Goal: Transaction & Acquisition: Purchase product/service

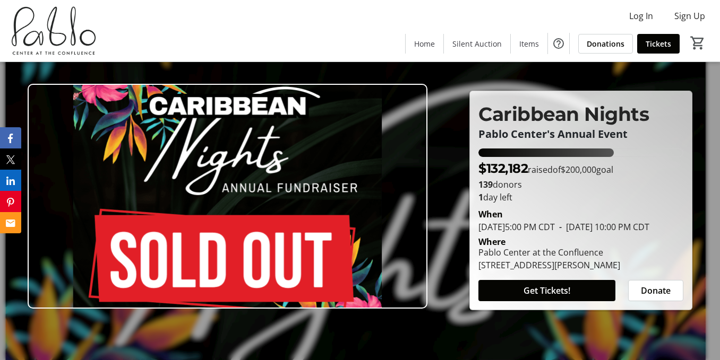
scroll to position [639, 0]
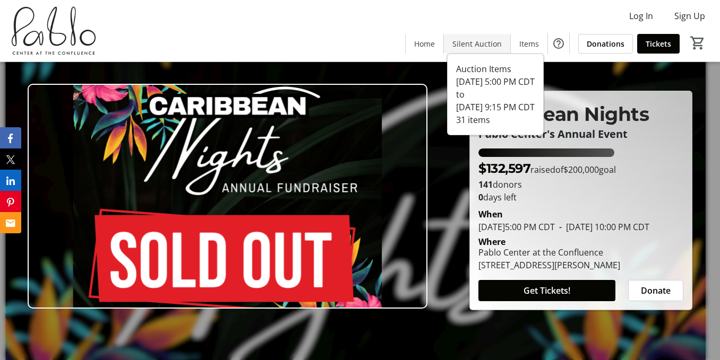
click at [473, 47] on span "Silent Auction" at bounding box center [476, 43] width 49 height 11
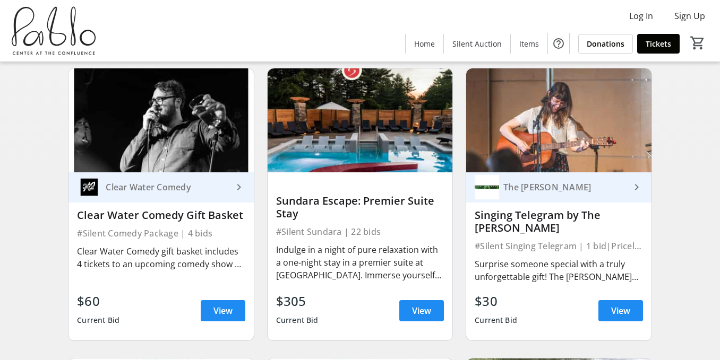
scroll to position [672, 0]
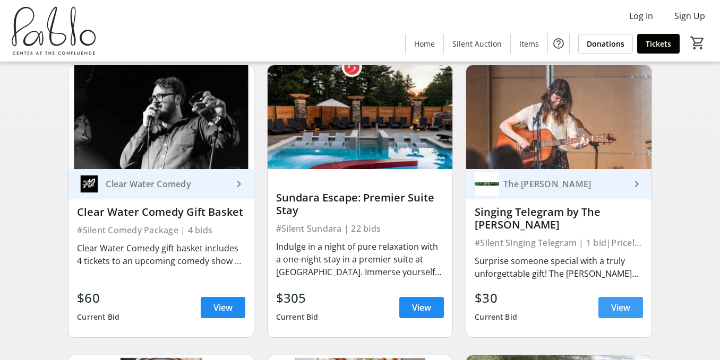
click at [612, 313] on span "View" at bounding box center [620, 308] width 19 height 13
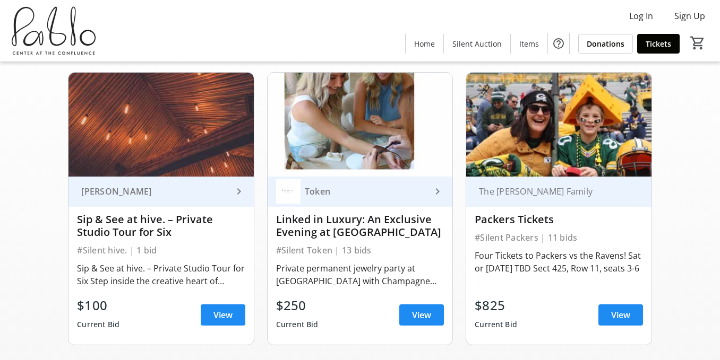
scroll to position [75, 0]
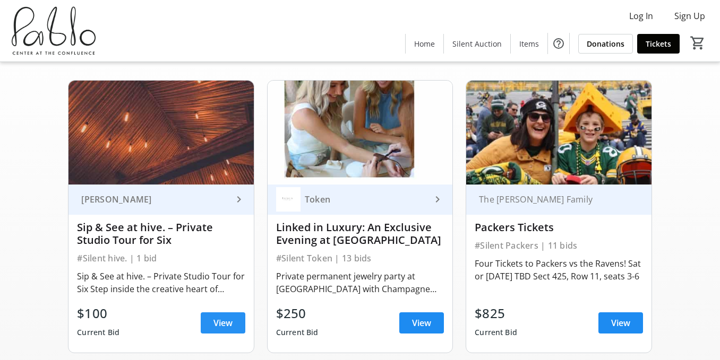
click at [226, 323] on span "View" at bounding box center [222, 323] width 19 height 13
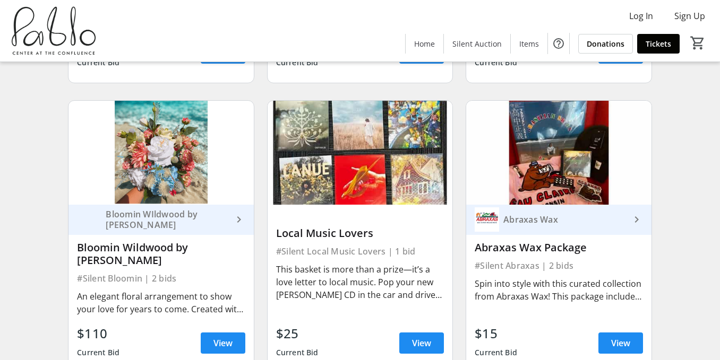
scroll to position [2388, 0]
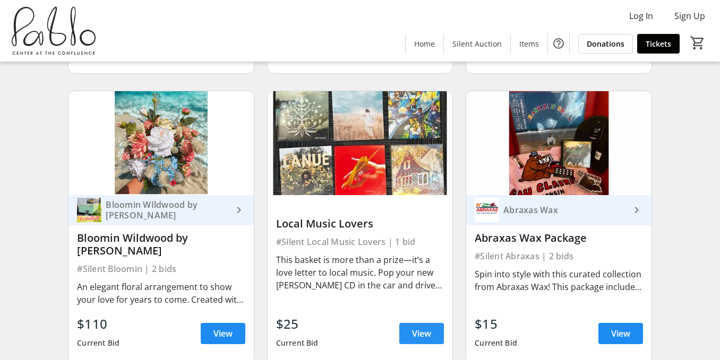
click at [413, 328] on span "View" at bounding box center [421, 334] width 19 height 13
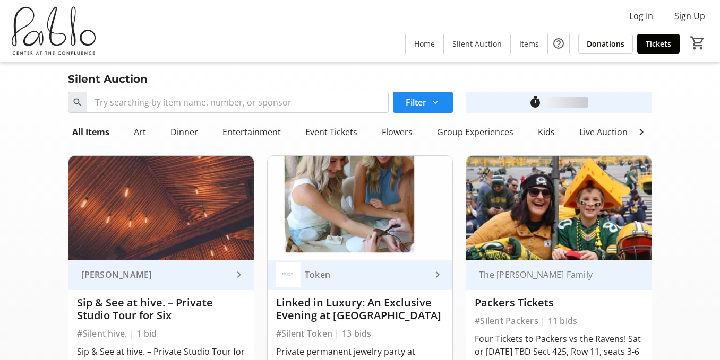
scroll to position [2388, 0]
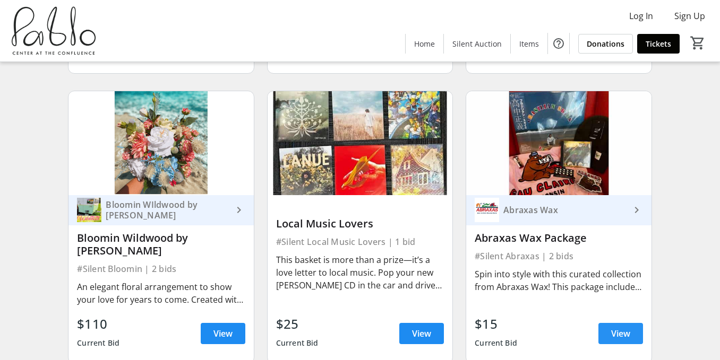
click at [621, 328] on span "View" at bounding box center [620, 334] width 19 height 13
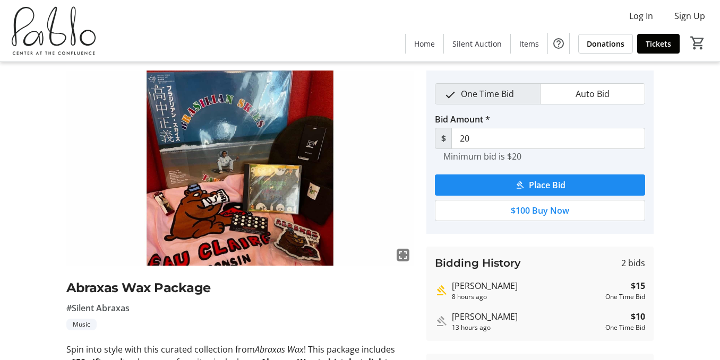
scroll to position [35, 0]
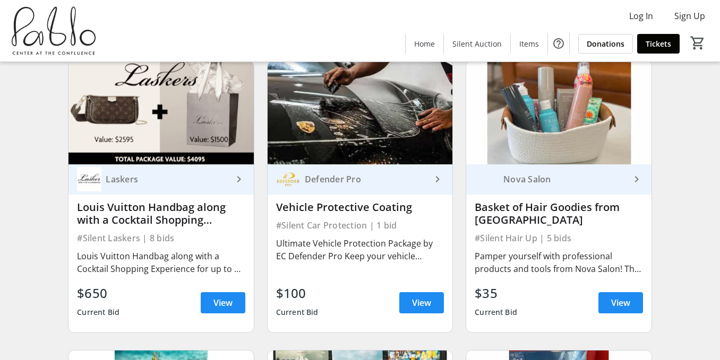
scroll to position [2121, 0]
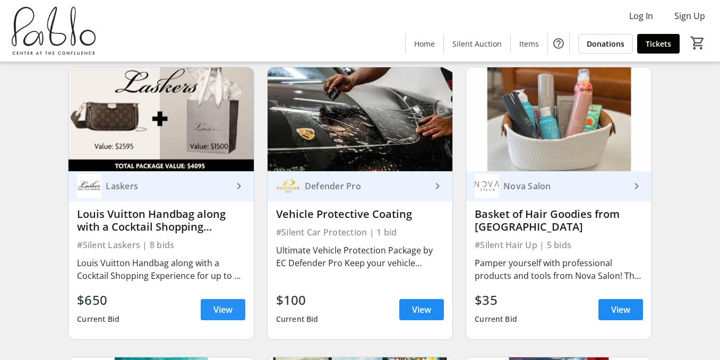
click at [228, 297] on span at bounding box center [223, 309] width 45 height 25
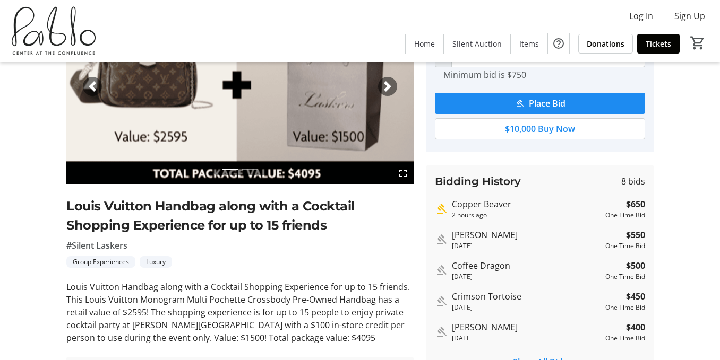
scroll to position [118, 0]
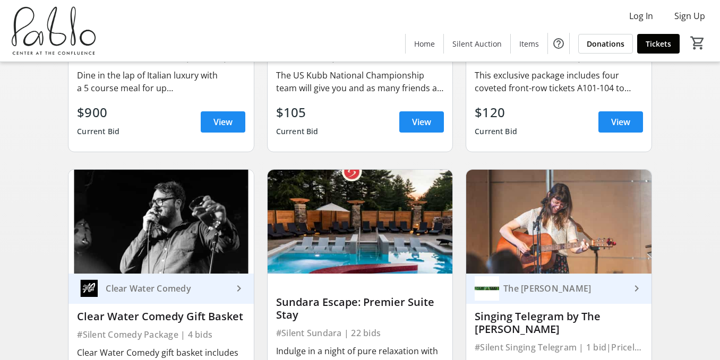
scroll to position [731, 0]
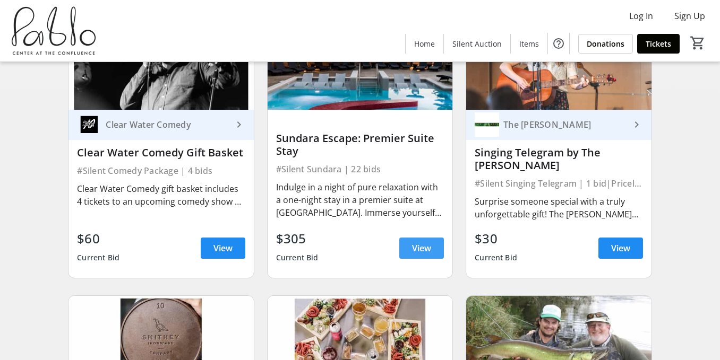
click at [420, 246] on span "View" at bounding box center [421, 248] width 19 height 13
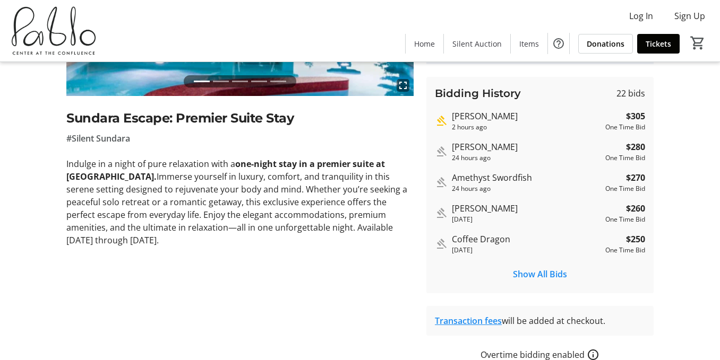
scroll to position [198, 0]
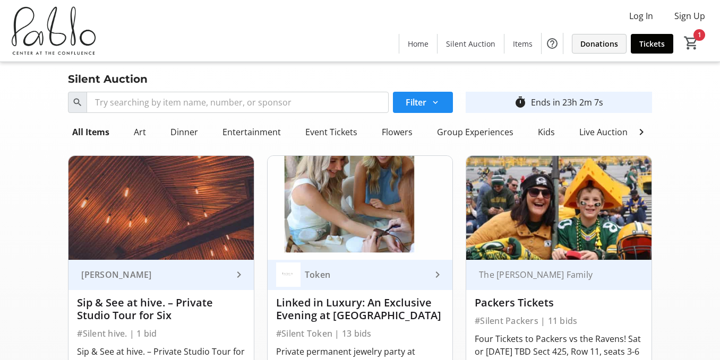
click at [592, 37] on span at bounding box center [599, 43] width 54 height 25
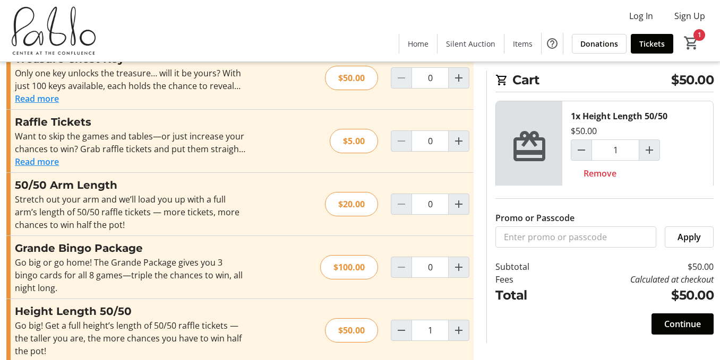
scroll to position [691, 0]
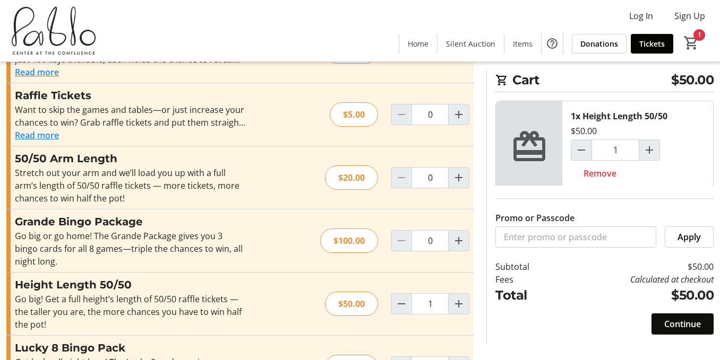
click at [679, 322] on span "Continue" at bounding box center [682, 324] width 37 height 13
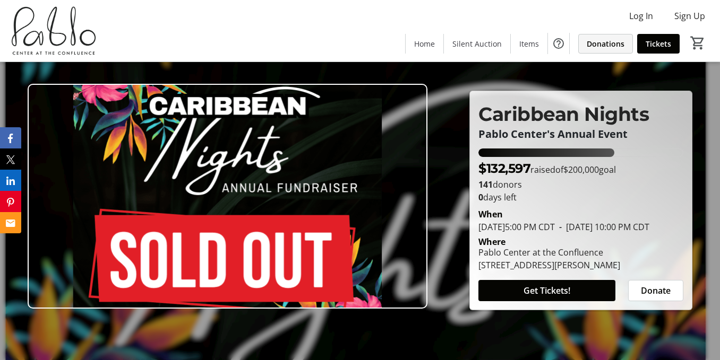
click at [609, 46] on span "Donations" at bounding box center [606, 43] width 38 height 11
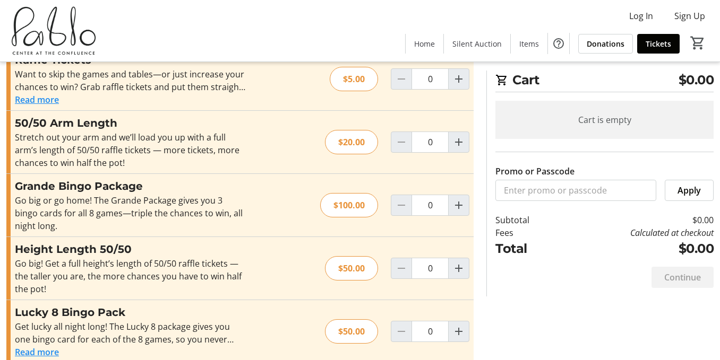
scroll to position [777, 0]
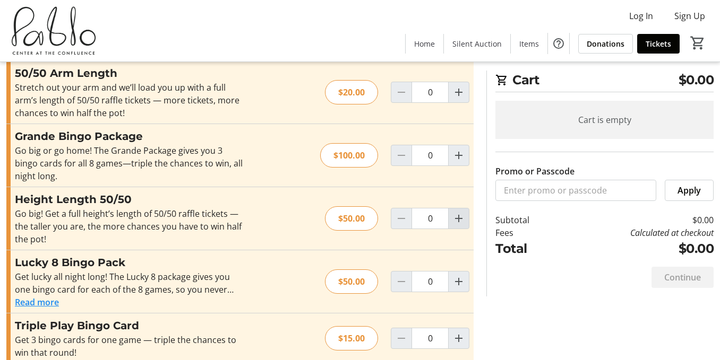
click at [458, 212] on mat-icon "Increment by one" at bounding box center [458, 218] width 13 height 13
type input "1"
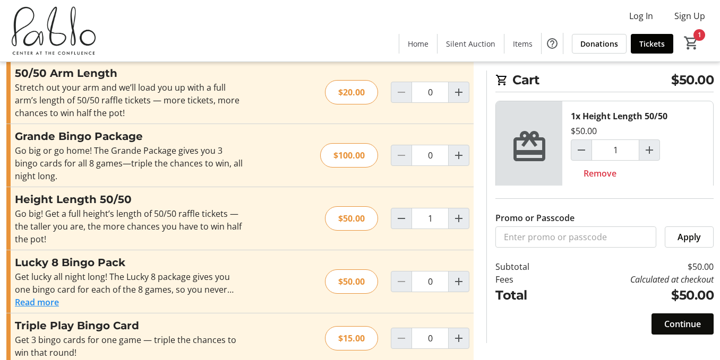
click at [680, 322] on span "Continue" at bounding box center [682, 324] width 37 height 13
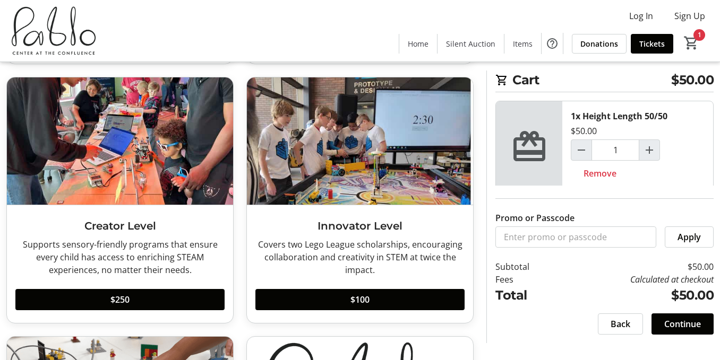
scroll to position [563, 0]
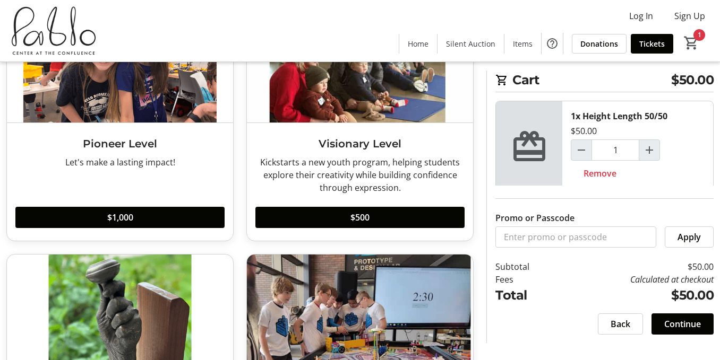
scroll to position [357, 0]
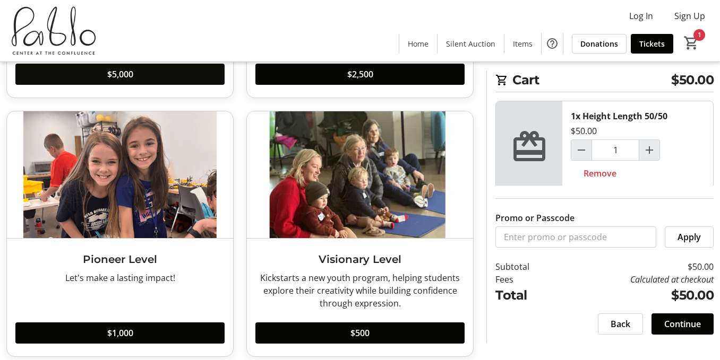
scroll to position [140, 0]
